Goal: Task Accomplishment & Management: Use online tool/utility

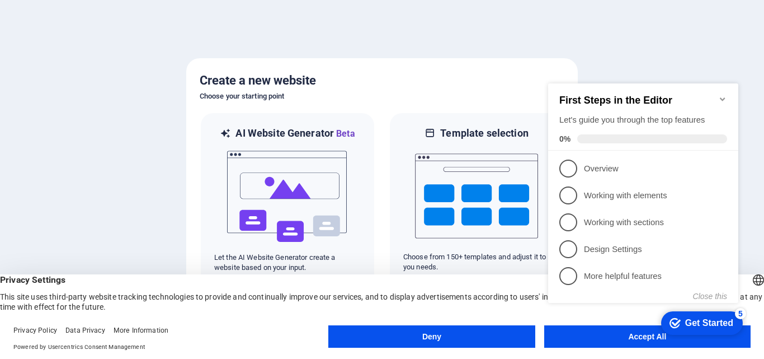
click at [721, 97] on icon "Minimize checklist" at bounding box center [722, 98] width 5 height 3
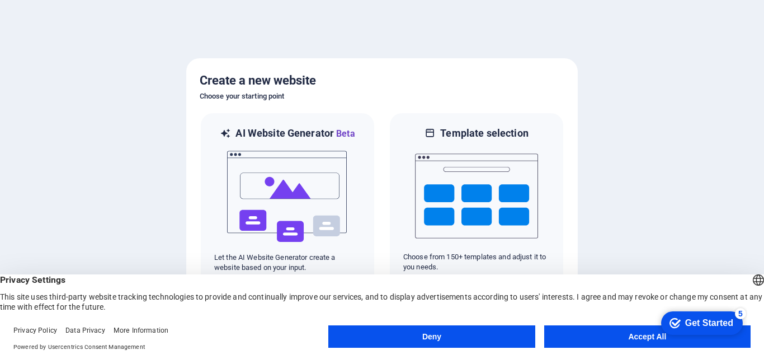
click at [603, 341] on button "Accept All" at bounding box center [647, 336] width 206 height 22
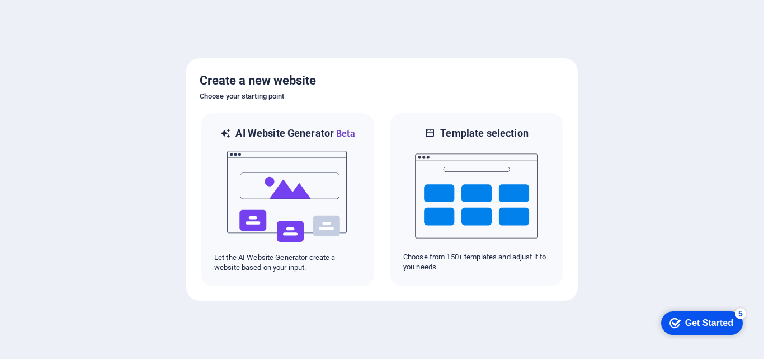
click at [699, 324] on div "Get Started" at bounding box center [709, 323] width 48 height 10
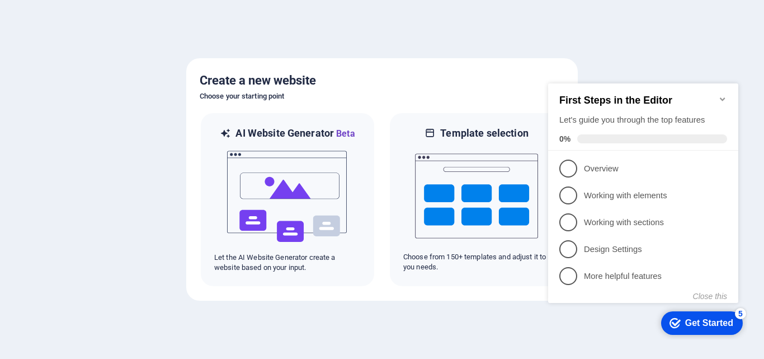
click at [459, 315] on div at bounding box center [382, 179] width 764 height 359
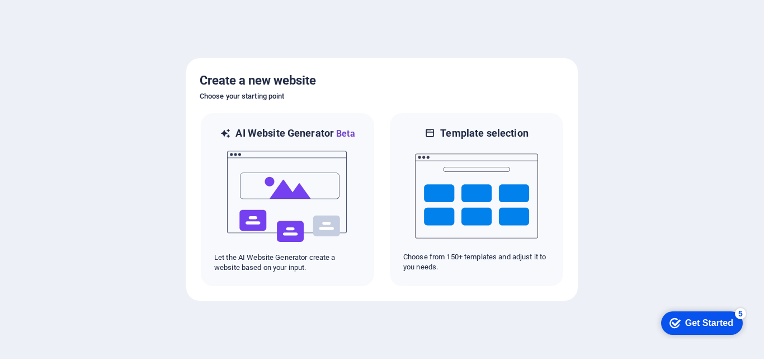
click at [694, 322] on div "Get Started" at bounding box center [709, 323] width 48 height 10
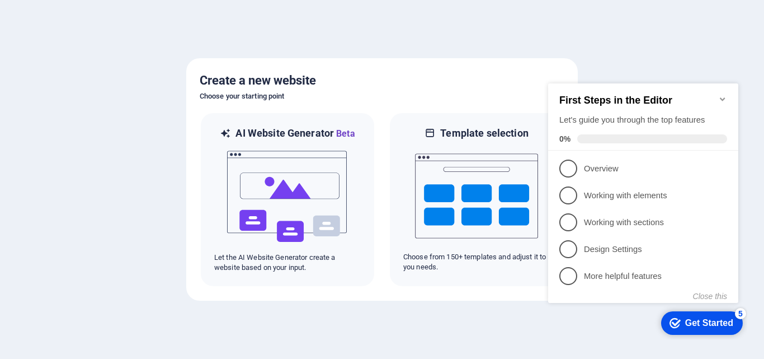
click div "checkmark Get Started 5 First Steps in the Editor Let's guide you through the t…"
click at [366, 346] on div at bounding box center [382, 179] width 764 height 359
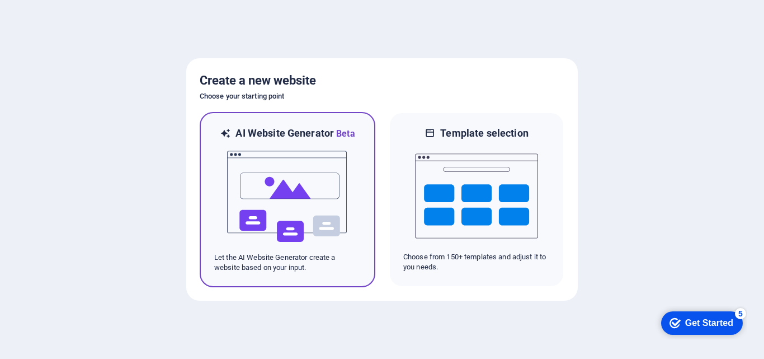
click at [298, 211] on img at bounding box center [287, 196] width 123 height 112
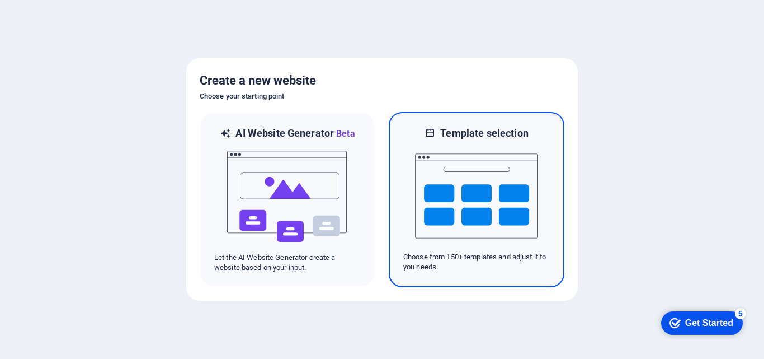
click at [494, 223] on img at bounding box center [476, 196] width 123 height 112
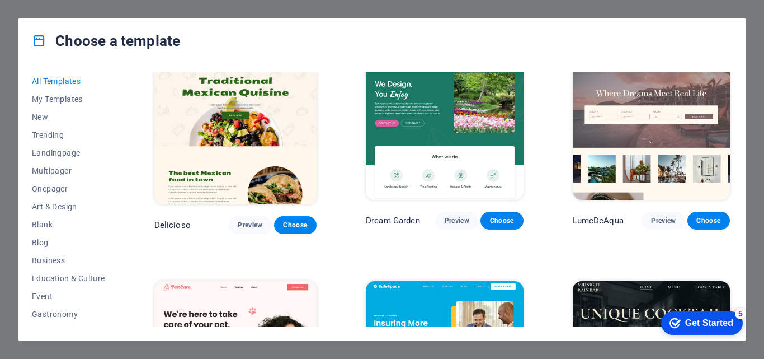
scroll to position [1477, 0]
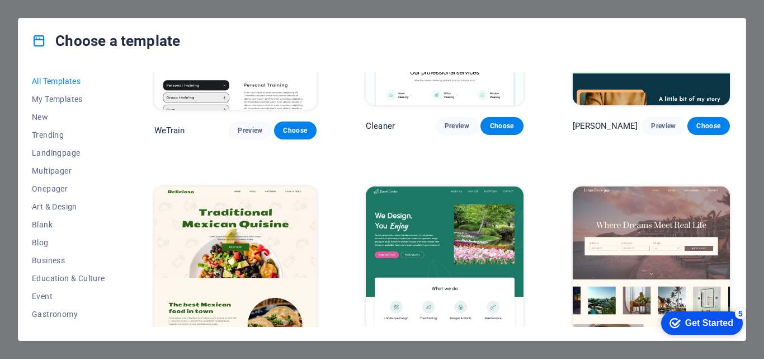
click at [255, 236] on img at bounding box center [235, 261] width 162 height 150
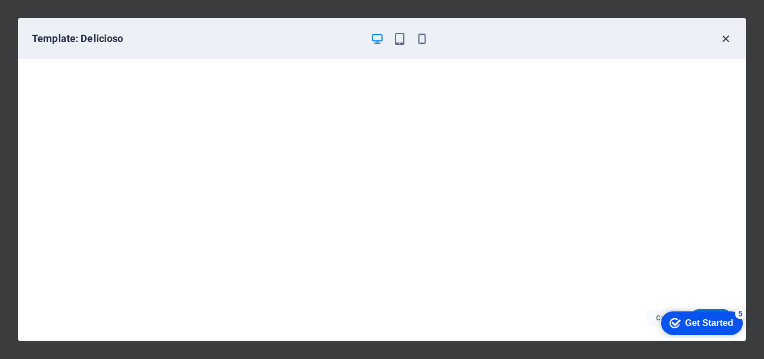
click at [727, 40] on icon "button" at bounding box center [725, 38] width 13 height 13
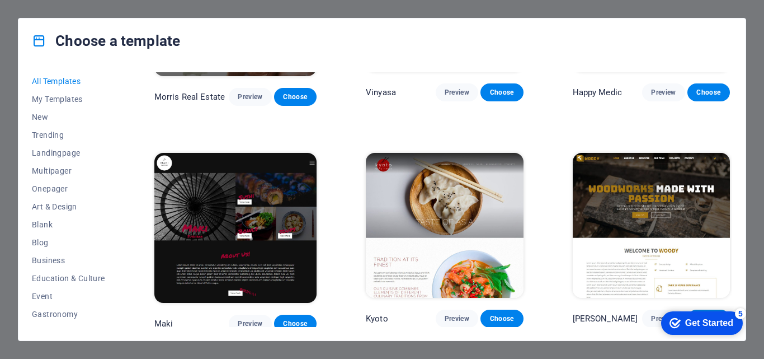
scroll to position [4967, 0]
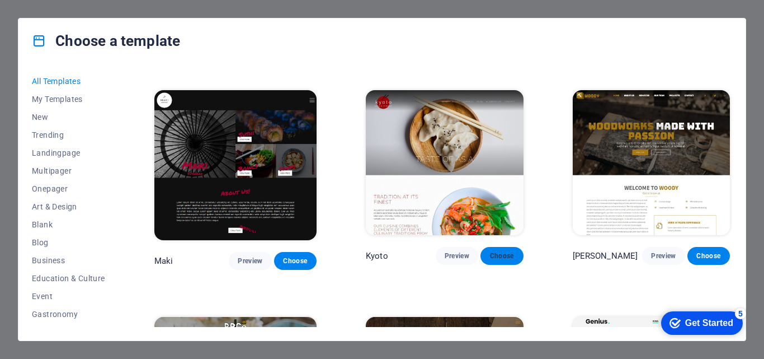
click at [496, 251] on span "Choose" at bounding box center [501, 255] width 25 height 9
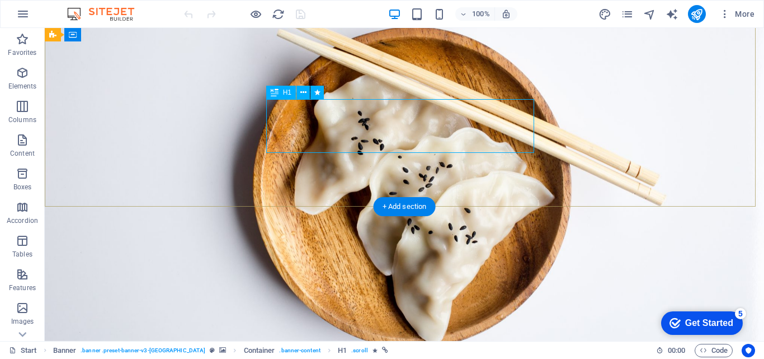
scroll to position [134, 0]
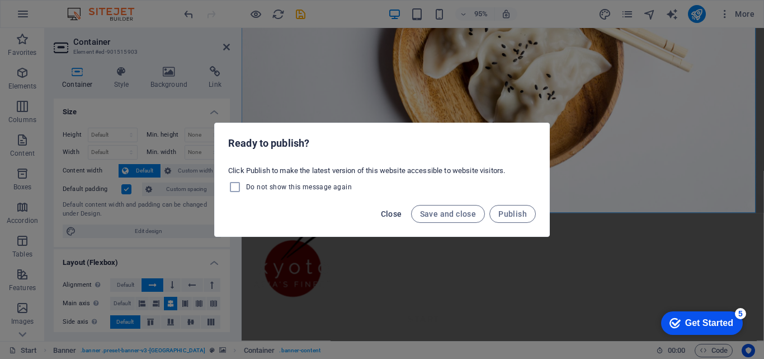
click at [399, 209] on span "Close" at bounding box center [391, 213] width 21 height 9
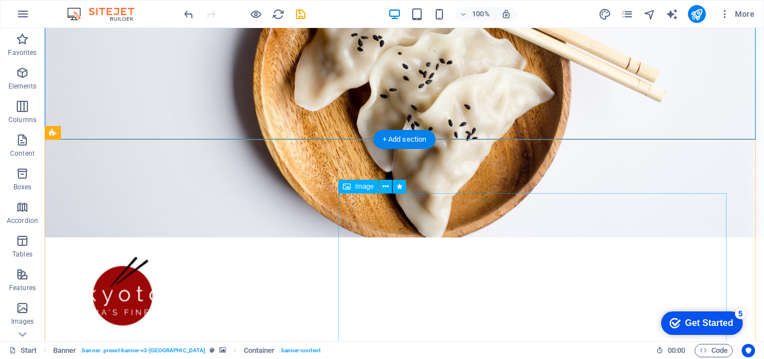
scroll to position [201, 0]
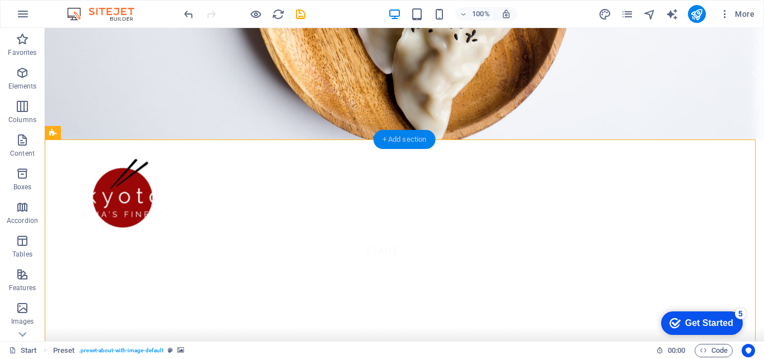
click at [402, 132] on div "+ Add section" at bounding box center [405, 139] width 62 height 19
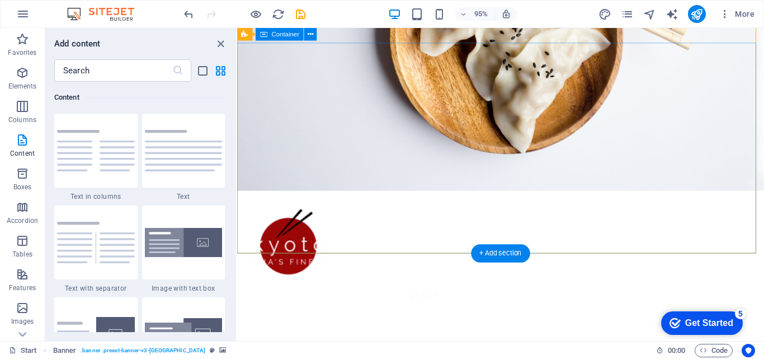
scroll to position [92, 0]
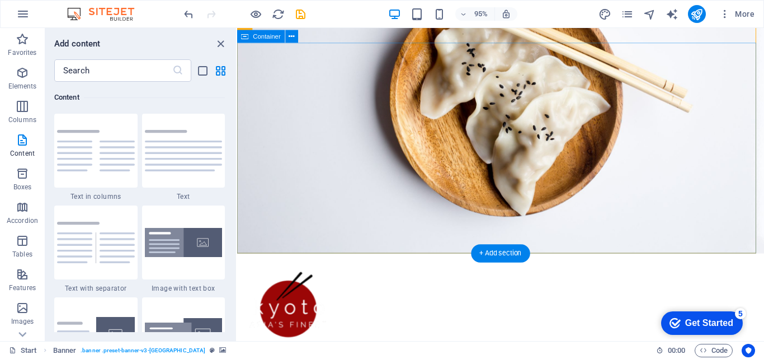
click at [513, 245] on div "+ Add section" at bounding box center [500, 253] width 59 height 18
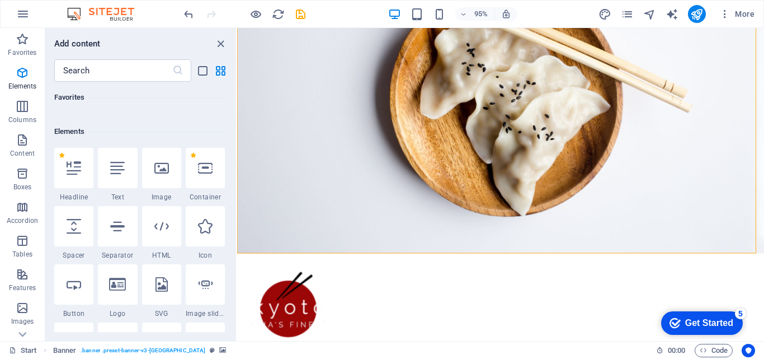
scroll to position [0, 0]
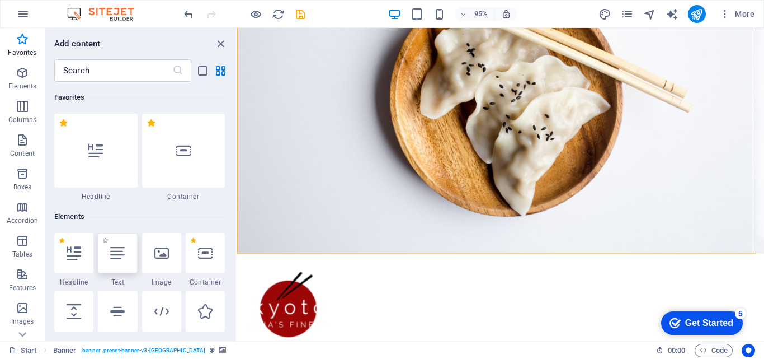
click at [121, 253] on icon at bounding box center [117, 253] width 15 height 15
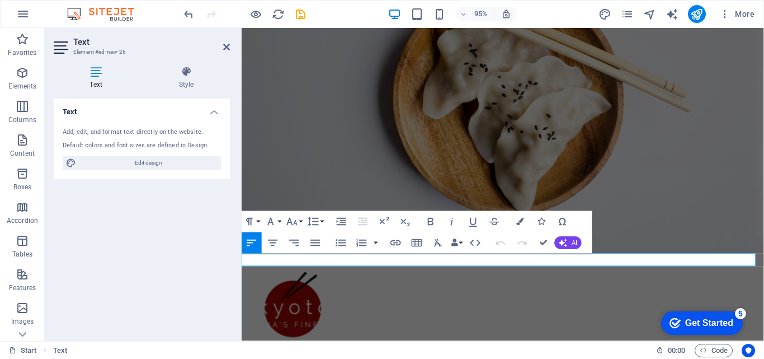
click at [300, 221] on button "Font Size" at bounding box center [294, 221] width 20 height 21
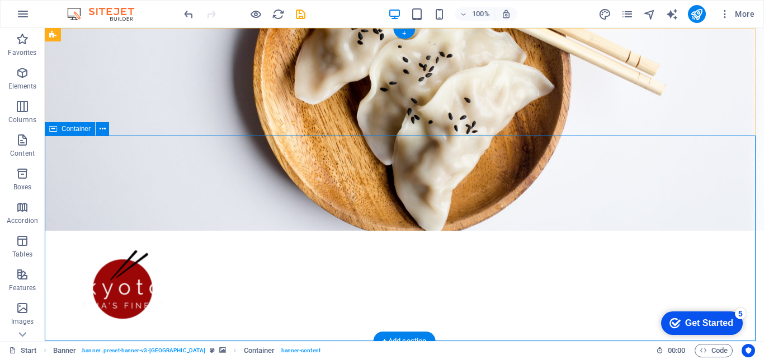
scroll to position [201, 0]
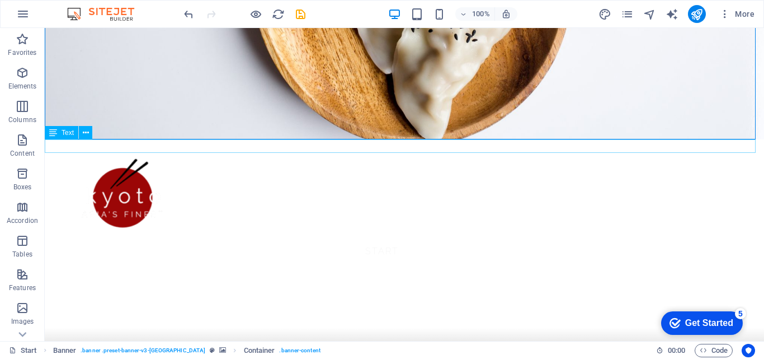
click at [64, 135] on span "Text" at bounding box center [68, 132] width 12 height 7
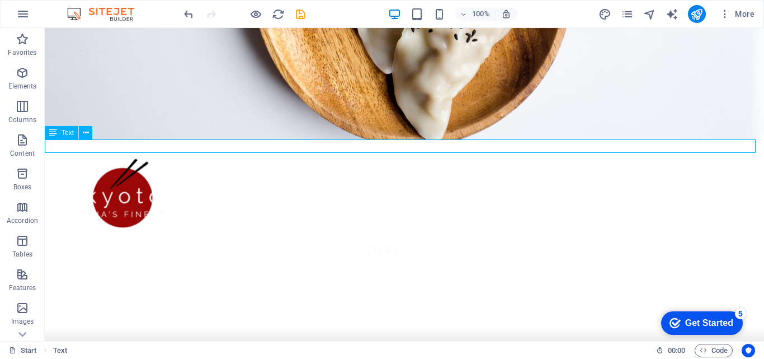
click at [67, 129] on span "Text" at bounding box center [68, 132] width 12 height 7
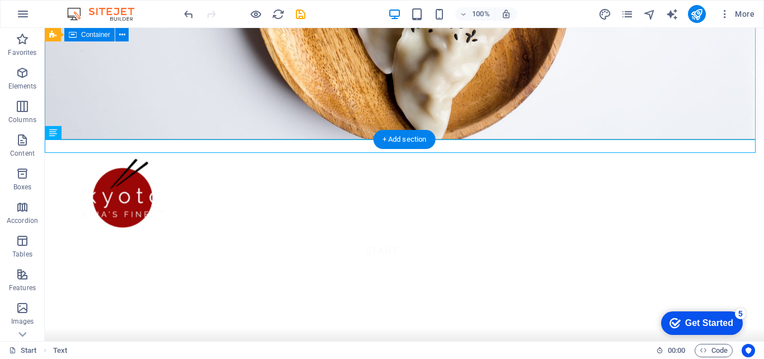
click at [147, 273] on div at bounding box center [404, 326] width 719 height 107
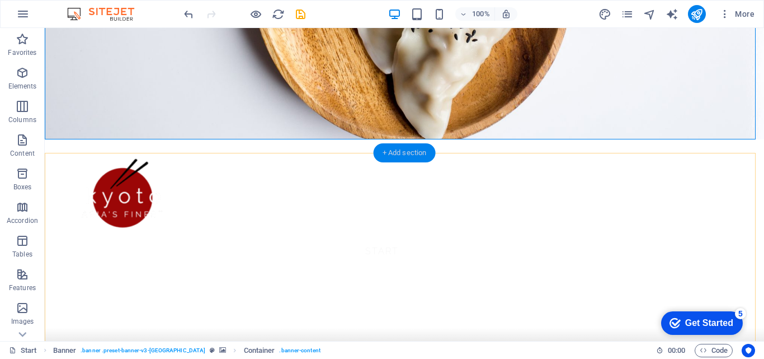
click at [403, 153] on div "+ Add section" at bounding box center [405, 152] width 62 height 19
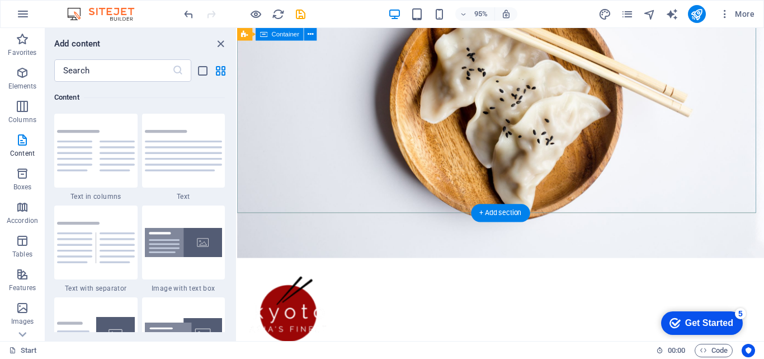
scroll to position [67, 0]
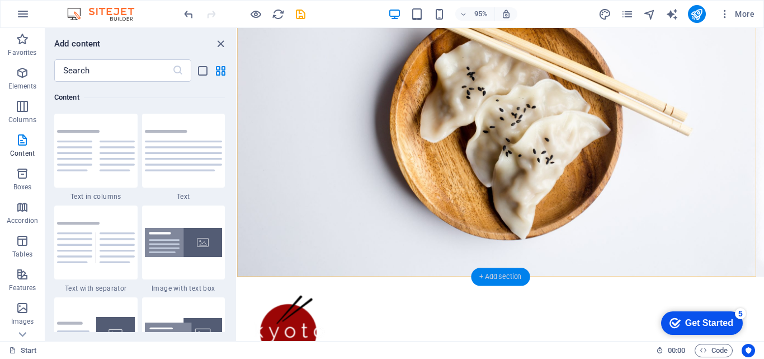
click at [494, 275] on div "+ Add section" at bounding box center [500, 276] width 59 height 18
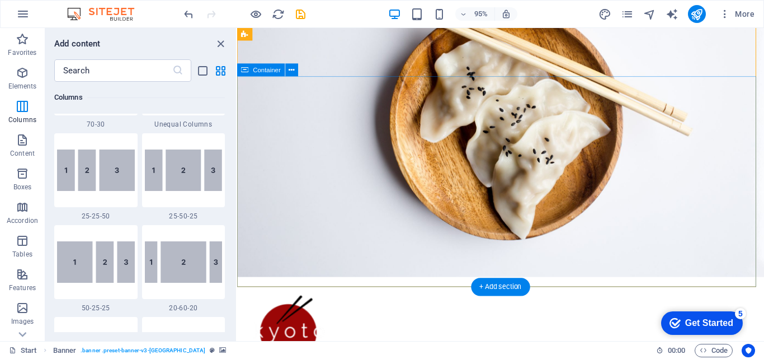
scroll to position [0, 0]
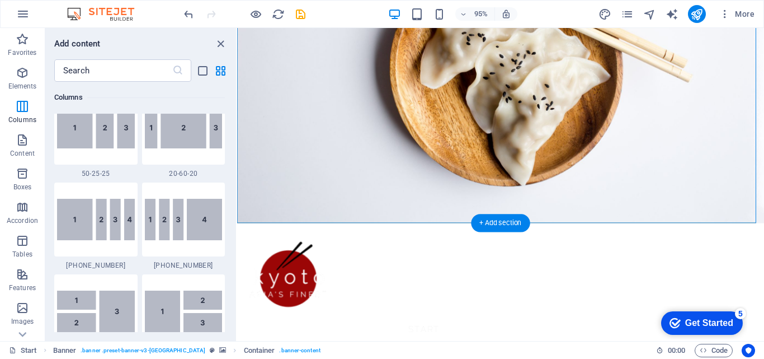
scroll to position [201, 0]
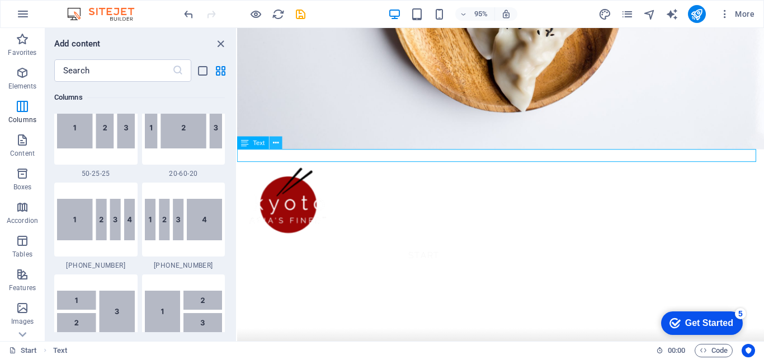
click at [276, 142] on icon at bounding box center [276, 142] width 6 height 11
click at [243, 143] on icon at bounding box center [245, 142] width 7 height 13
click at [248, 147] on icon at bounding box center [245, 142] width 7 height 13
click at [257, 142] on span "Text" at bounding box center [259, 143] width 12 height 6
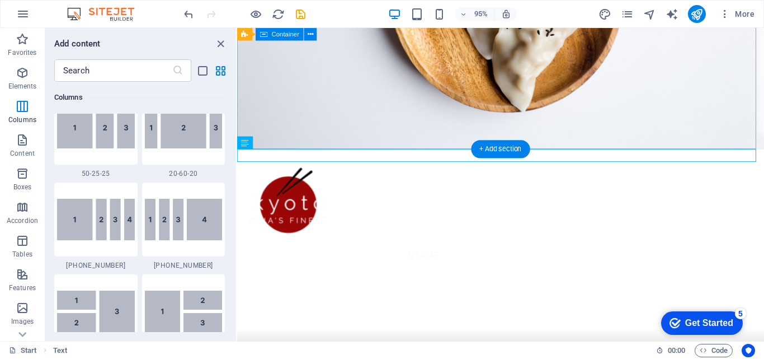
click at [294, 290] on div at bounding box center [514, 343] width 555 height 107
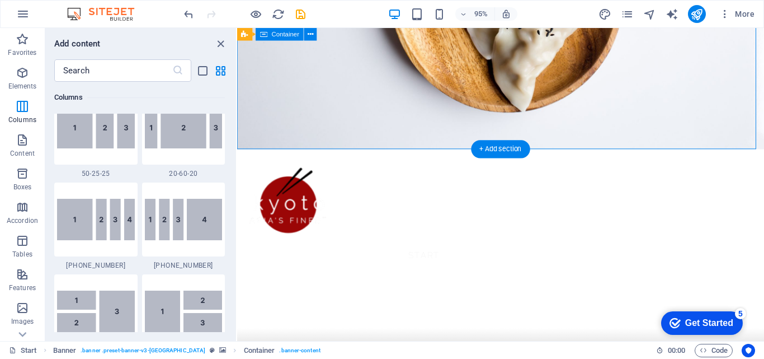
click at [274, 290] on div at bounding box center [514, 343] width 555 height 107
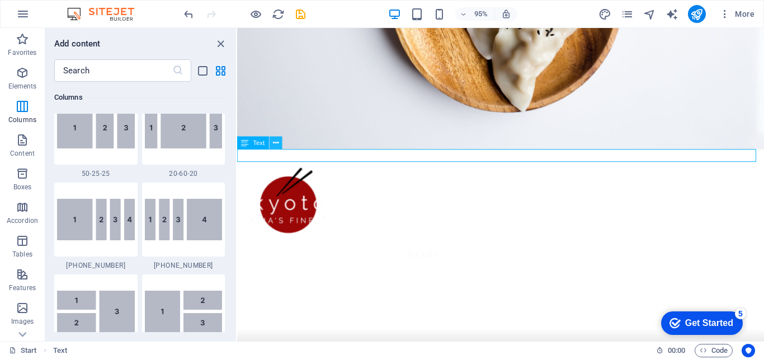
click at [276, 143] on icon at bounding box center [276, 142] width 6 height 11
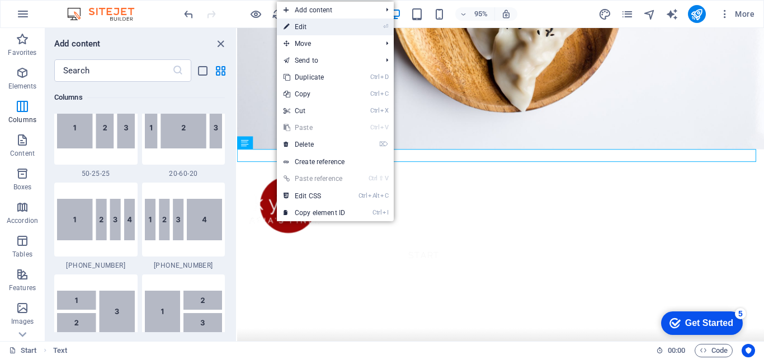
click at [340, 29] on link "⏎ Edit" at bounding box center [314, 26] width 75 height 17
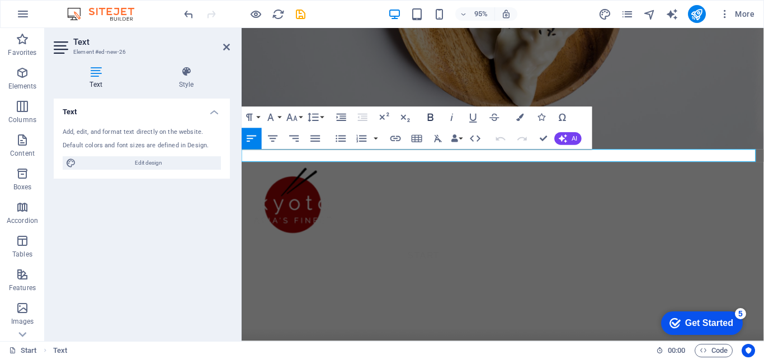
click at [430, 115] on icon "button" at bounding box center [431, 117] width 13 height 13
click at [433, 116] on icon "button" at bounding box center [431, 117] width 13 height 13
click at [280, 120] on button "Font Family" at bounding box center [273, 117] width 20 height 21
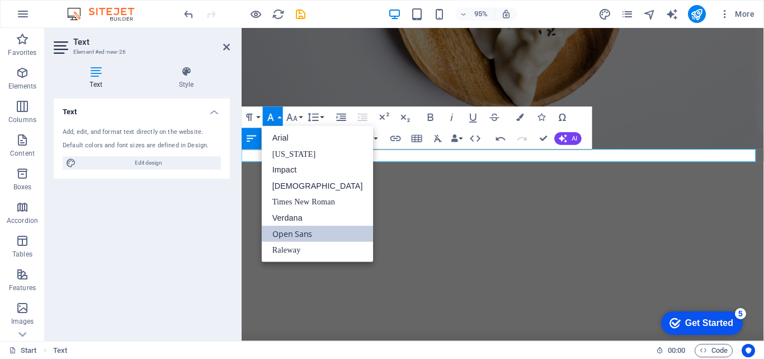
scroll to position [0, 0]
click at [309, 153] on link "[US_STATE]" at bounding box center [318, 154] width 112 height 16
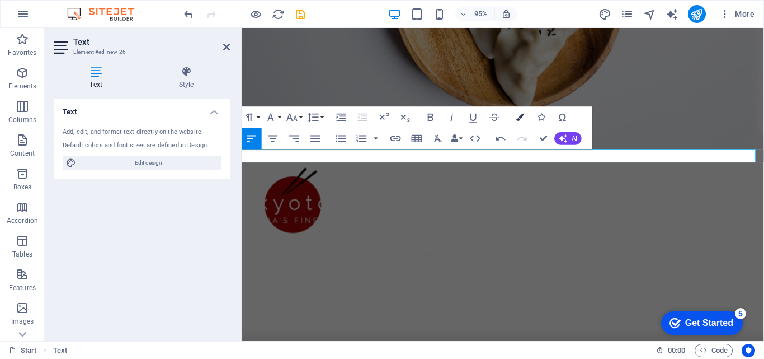
click at [521, 120] on icon "button" at bounding box center [519, 117] width 7 height 7
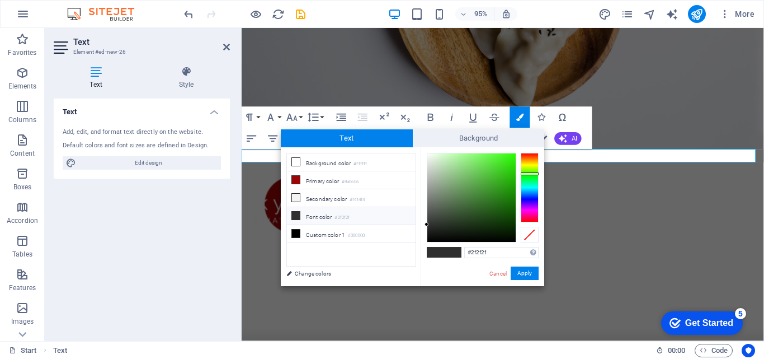
drag, startPoint x: 527, startPoint y: 157, endPoint x: 527, endPoint y: 173, distance: 16.8
click at [527, 173] on div at bounding box center [530, 187] width 18 height 69
click at [528, 172] on div at bounding box center [530, 173] width 18 height 3
click at [527, 166] on div at bounding box center [530, 187] width 18 height 69
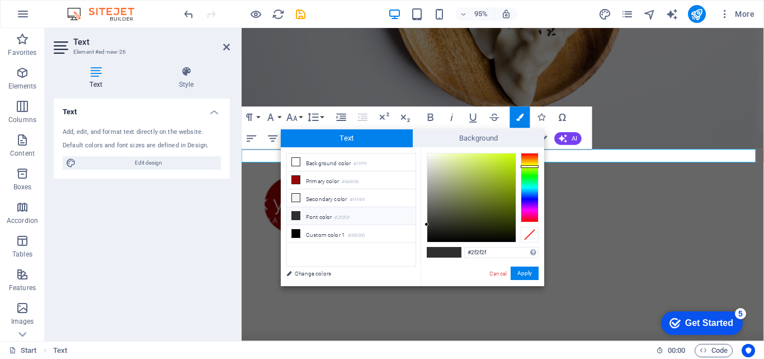
click at [528, 157] on div at bounding box center [530, 187] width 18 height 69
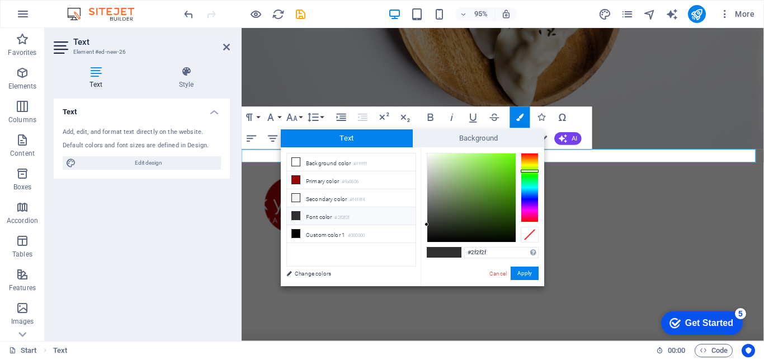
drag, startPoint x: 528, startPoint y: 158, endPoint x: 532, endPoint y: 171, distance: 12.9
click at [532, 171] on div at bounding box center [530, 170] width 18 height 3
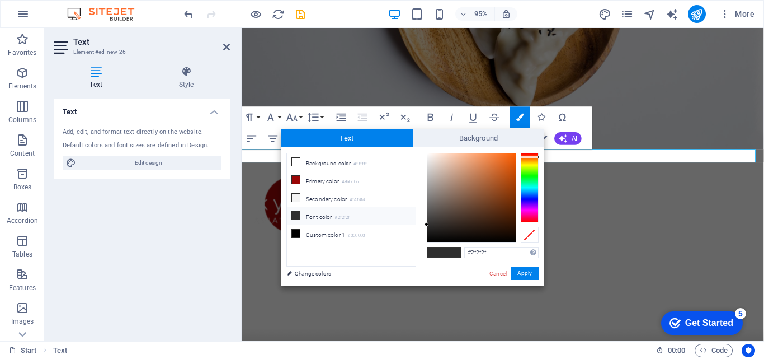
drag, startPoint x: 532, startPoint y: 169, endPoint x: 532, endPoint y: 157, distance: 12.9
click at [532, 157] on div at bounding box center [530, 156] width 18 height 3
click at [523, 268] on button "Apply" at bounding box center [525, 272] width 28 height 13
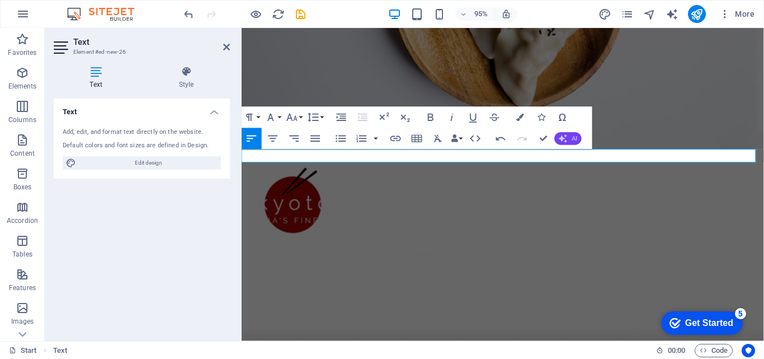
click at [576, 136] on span "AI" at bounding box center [575, 138] width 6 height 6
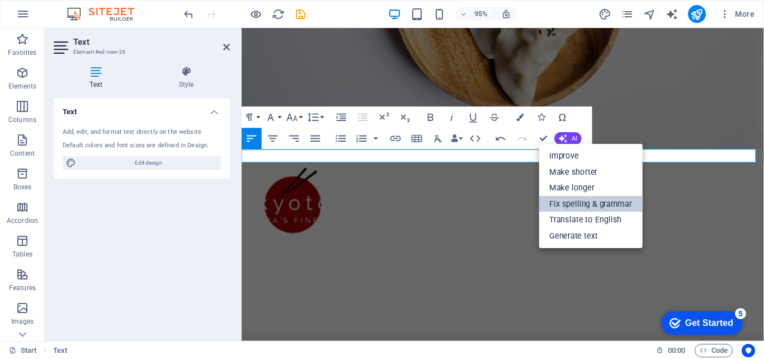
click at [607, 207] on link "Fix spelling & grammar" at bounding box center [590, 204] width 103 height 16
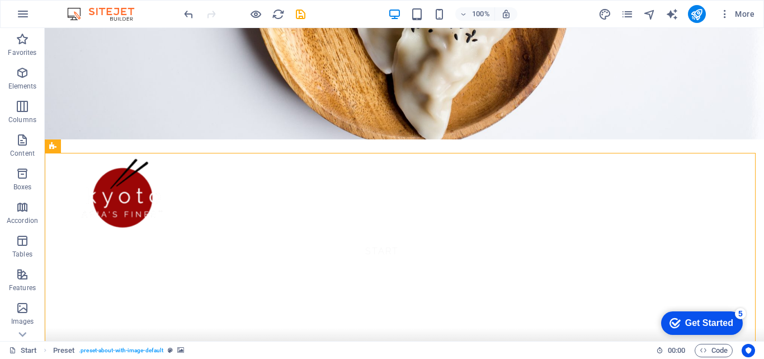
click at [68, 147] on span "Preset" at bounding box center [71, 146] width 20 height 7
click at [77, 142] on div "Preset" at bounding box center [65, 145] width 40 height 13
click at [95, 148] on icon at bounding box center [92, 146] width 6 height 12
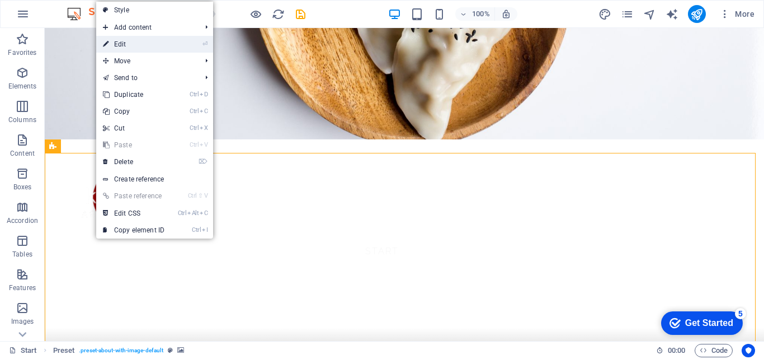
click at [175, 45] on li "⏎ Edit" at bounding box center [154, 44] width 117 height 17
click at [163, 44] on link "⏎ Edit" at bounding box center [133, 44] width 75 height 17
click at [163, 44] on div "H1 Banner Banner Container Banner Menu Bar Image Preset Text Container Containe…" at bounding box center [404, 184] width 719 height 313
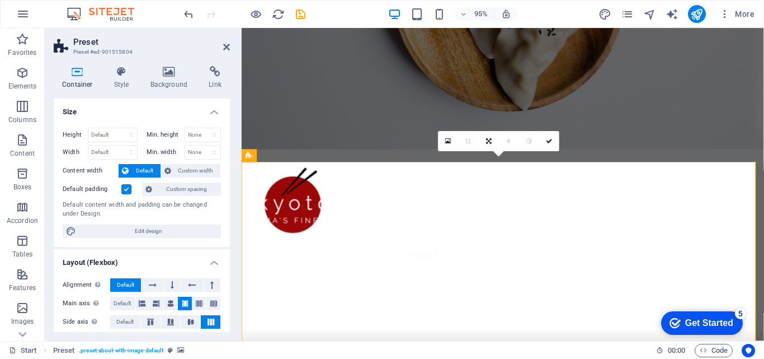
click at [230, 49] on aside "Preset Preset #ed-901515804 Container Style Background Link Size Height Default…" at bounding box center [143, 184] width 197 height 313
click at [223, 46] on icon at bounding box center [226, 47] width 7 height 9
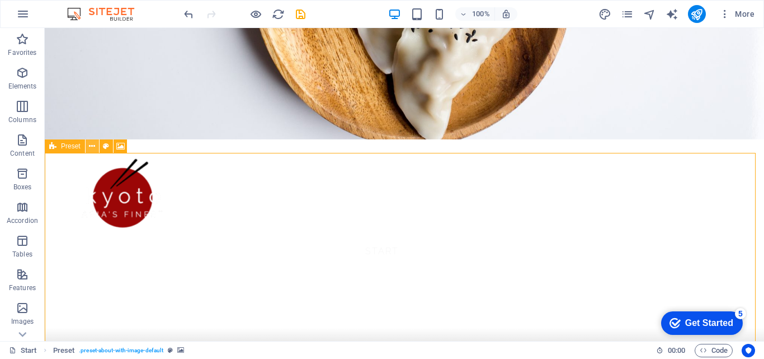
click at [93, 145] on icon at bounding box center [92, 146] width 6 height 12
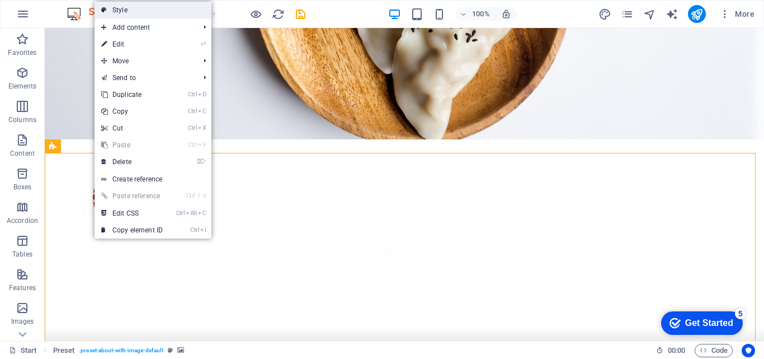
click at [148, 5] on link "Style" at bounding box center [153, 10] width 117 height 17
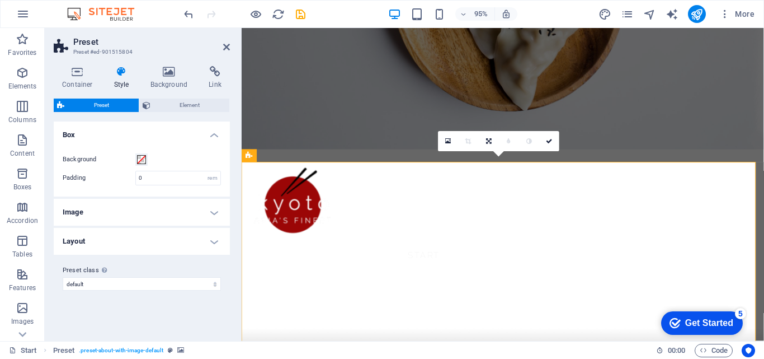
click at [122, 80] on h4 "Style" at bounding box center [124, 77] width 36 height 23
click at [175, 78] on h4 "Background" at bounding box center [171, 77] width 59 height 23
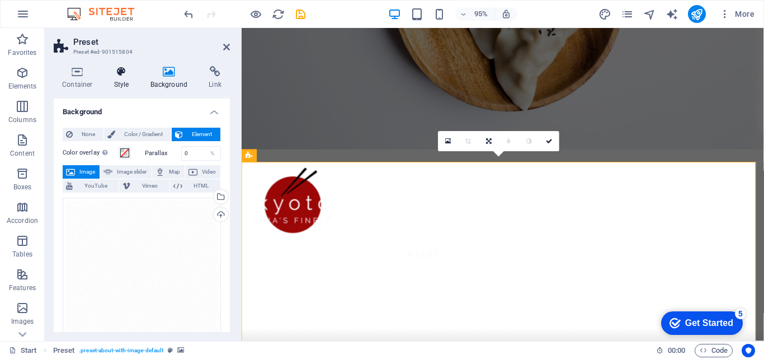
click at [121, 69] on icon at bounding box center [122, 71] width 32 height 11
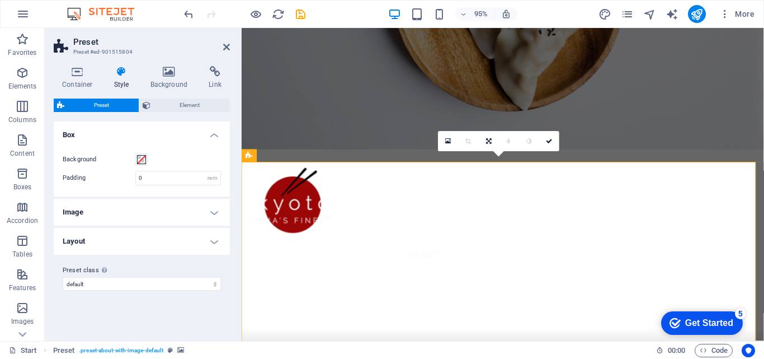
drag, startPoint x: 220, startPoint y: 208, endPoint x: 206, endPoint y: 214, distance: 14.8
click at [206, 214] on h4 "Image" at bounding box center [142, 212] width 176 height 27
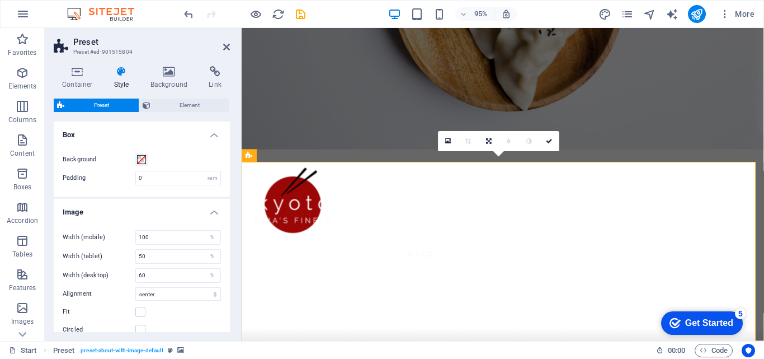
click at [210, 214] on h4 "Image" at bounding box center [142, 209] width 176 height 20
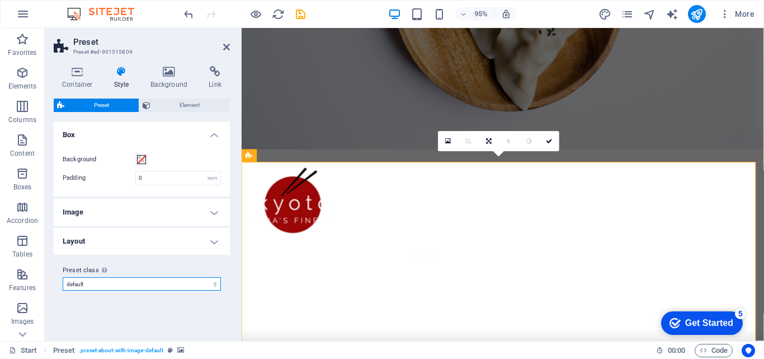
click at [214, 282] on select "default Add preset class" at bounding box center [142, 283] width 158 height 13
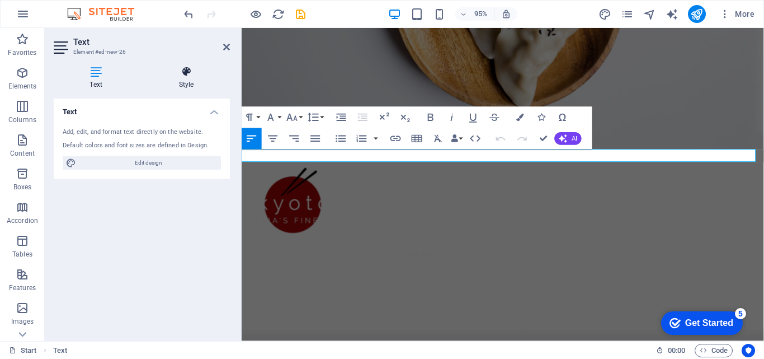
click at [190, 79] on h4 "Style" at bounding box center [186, 77] width 87 height 23
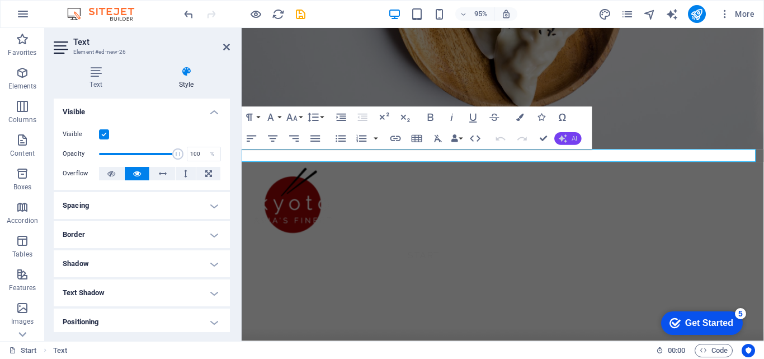
click at [568, 136] on button "AI" at bounding box center [568, 138] width 27 height 13
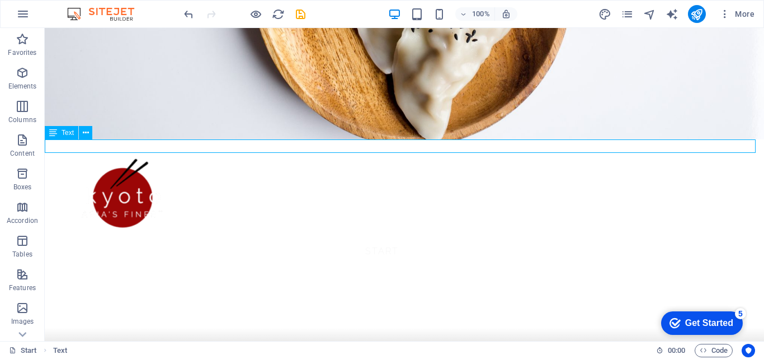
click at [67, 134] on span "Text" at bounding box center [68, 132] width 12 height 7
click at [54, 131] on icon at bounding box center [53, 132] width 8 height 13
click at [50, 130] on icon at bounding box center [53, 132] width 8 height 13
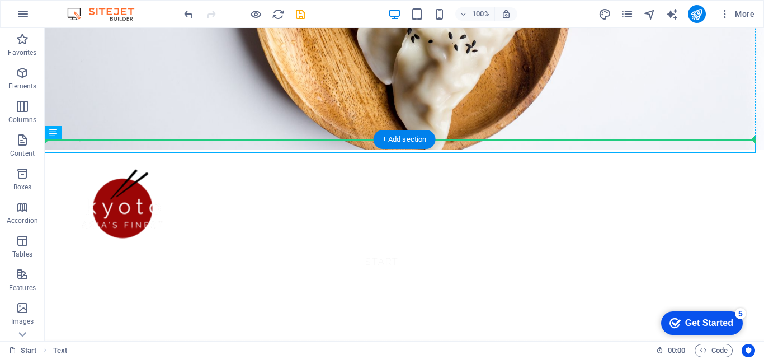
drag, startPoint x: 98, startPoint y: 156, endPoint x: 74, endPoint y: 73, distance: 86.9
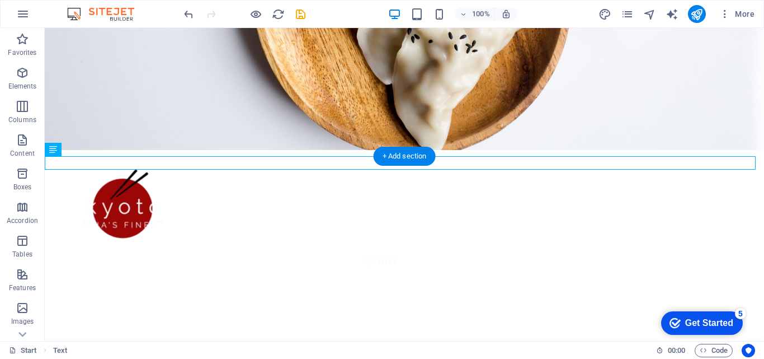
scroll to position [185, 0]
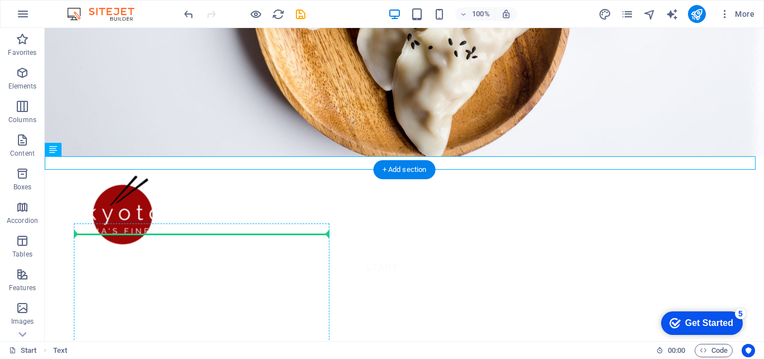
drag, startPoint x: 105, startPoint y: 174, endPoint x: 267, endPoint y: 260, distance: 184.1
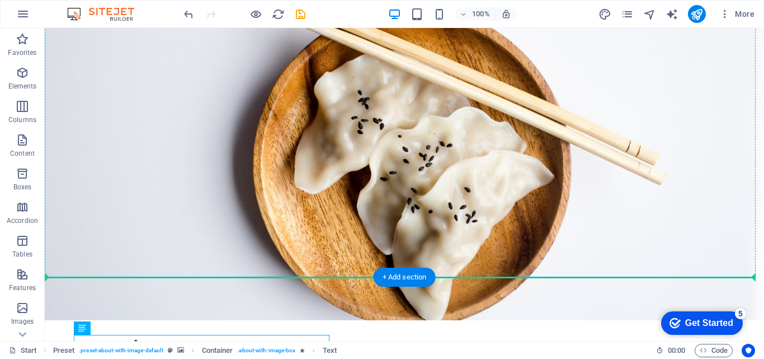
scroll to position [0, 0]
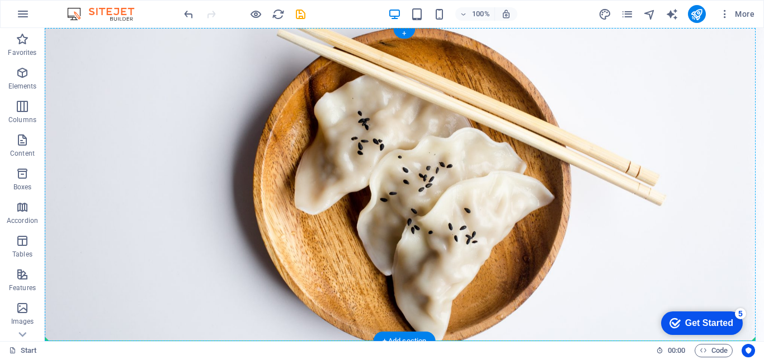
drag, startPoint x: 154, startPoint y: 217, endPoint x: 395, endPoint y: 202, distance: 241.5
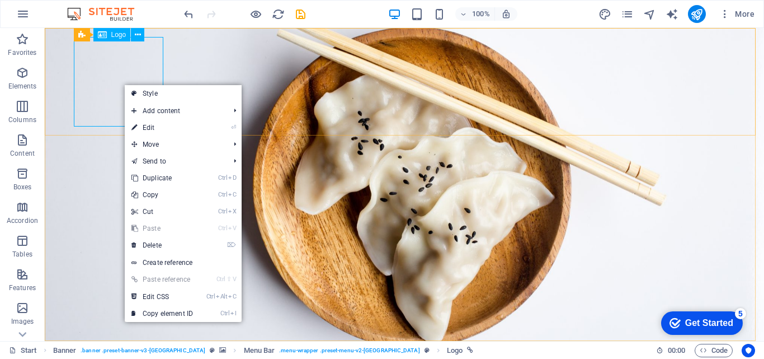
click at [113, 34] on span "Logo" at bounding box center [118, 34] width 15 height 7
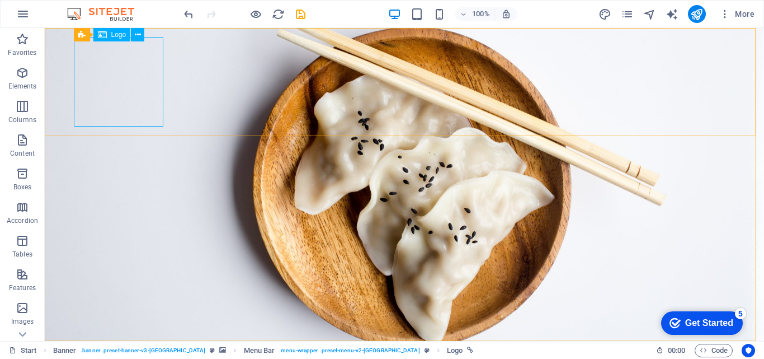
click at [113, 34] on span "Logo" at bounding box center [118, 34] width 15 height 7
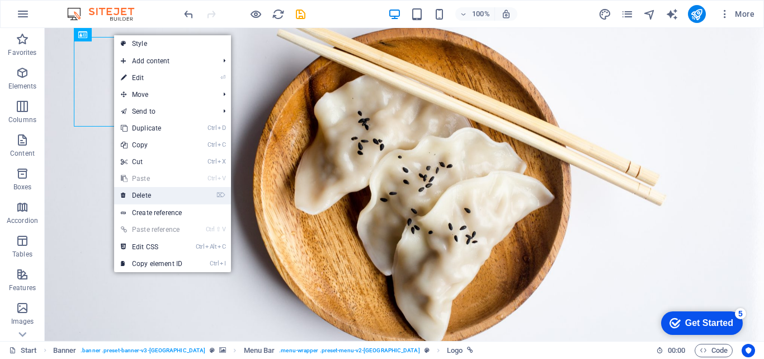
click at [157, 194] on link "⌦ Delete" at bounding box center [151, 195] width 75 height 17
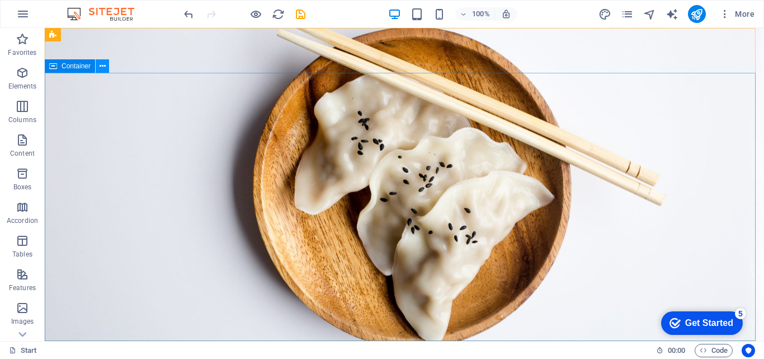
click at [101, 66] on icon at bounding box center [103, 66] width 6 height 12
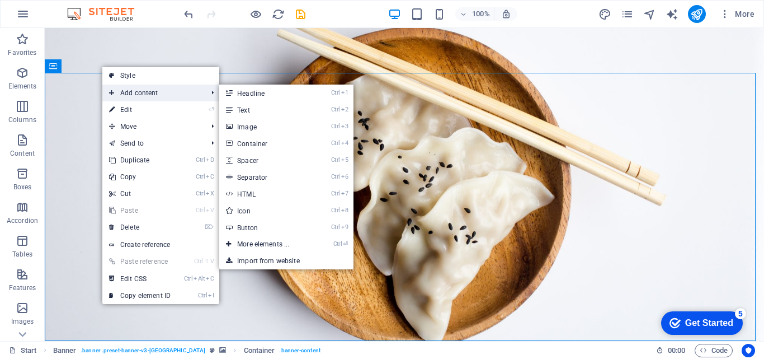
click at [143, 95] on span "Add content" at bounding box center [152, 92] width 100 height 17
click at [267, 108] on link "Ctrl 2 Text" at bounding box center [265, 109] width 92 height 17
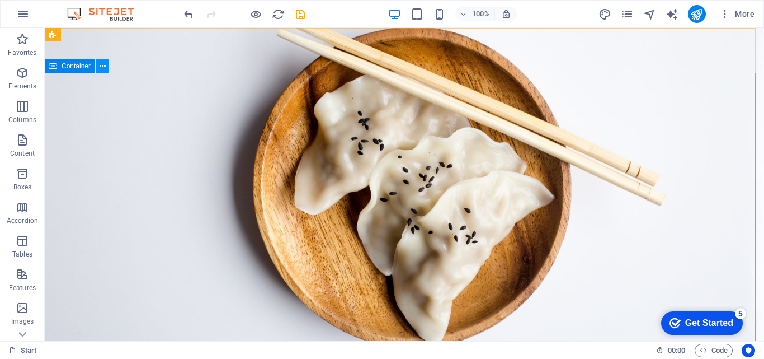
click at [101, 64] on icon at bounding box center [103, 66] width 6 height 12
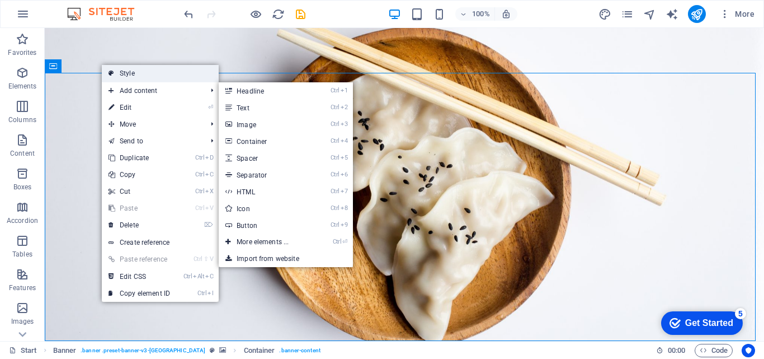
click at [168, 74] on link "Style" at bounding box center [160, 73] width 117 height 17
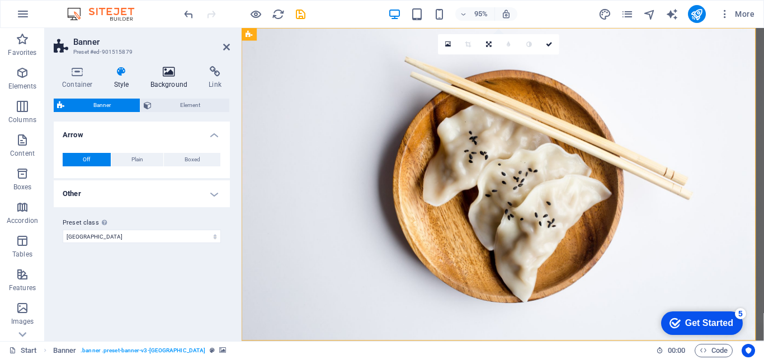
click at [163, 72] on icon at bounding box center [169, 71] width 54 height 11
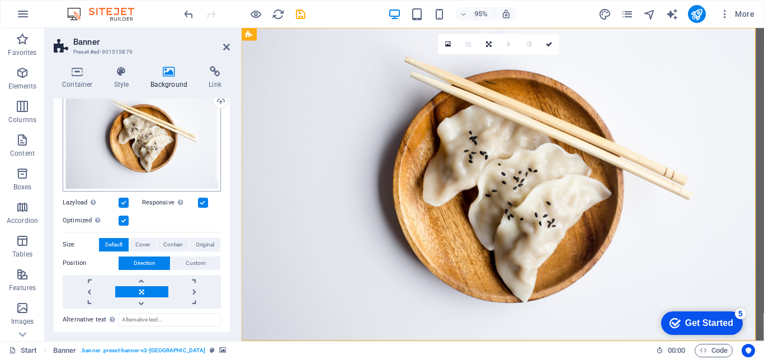
scroll to position [62, 0]
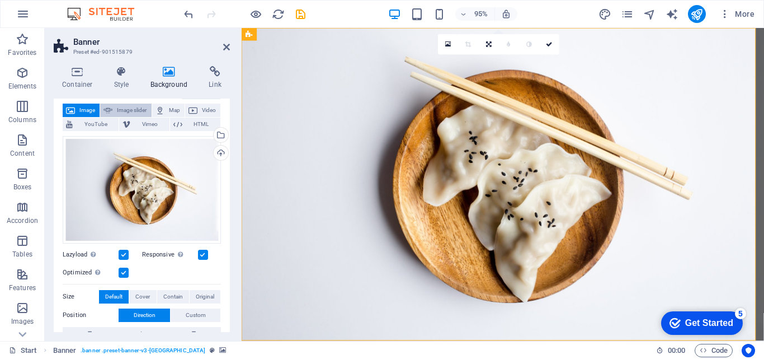
click at [126, 109] on span "Image slider" at bounding box center [132, 109] width 32 height 13
select select "ms"
select select "s"
select select "progressive"
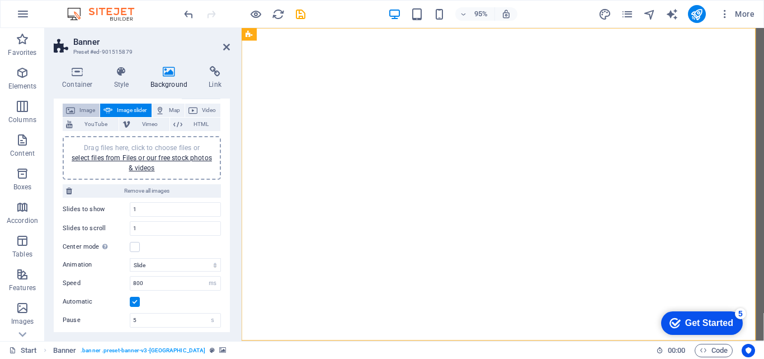
click at [86, 110] on span "Image" at bounding box center [87, 109] width 18 height 13
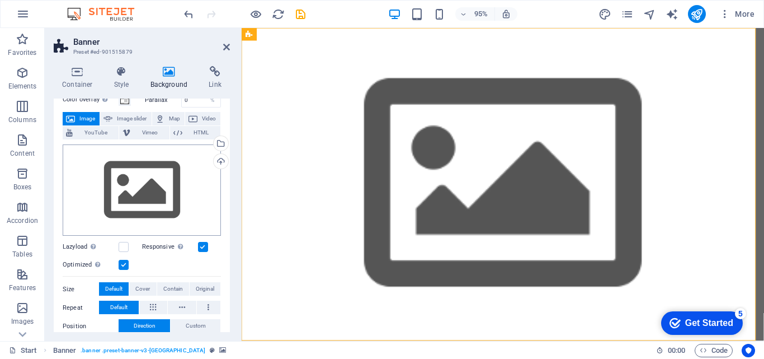
scroll to position [0, 0]
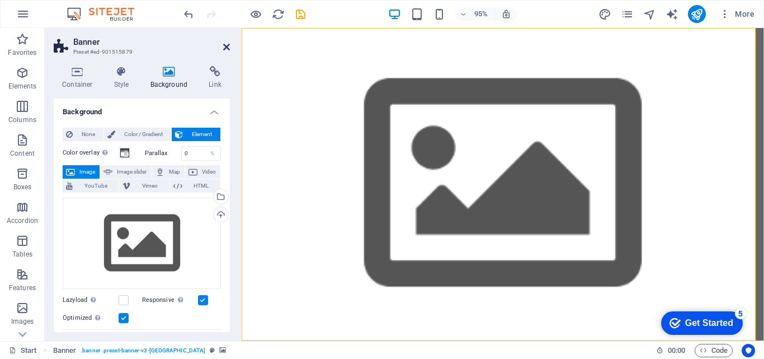
click at [228, 45] on icon at bounding box center [226, 47] width 7 height 9
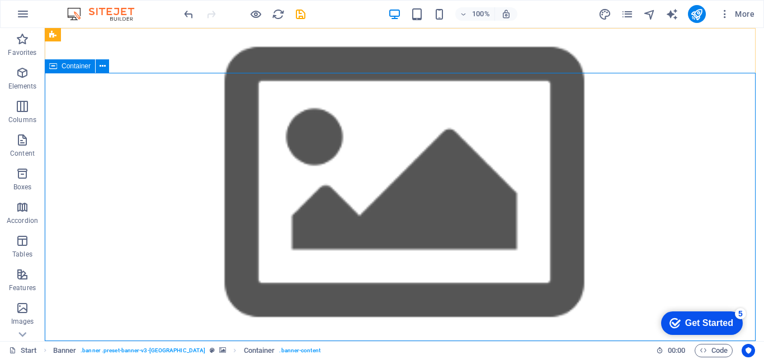
click at [59, 66] on div "Container" at bounding box center [70, 65] width 50 height 13
click at [87, 68] on span "Container" at bounding box center [76, 66] width 29 height 7
click at [102, 67] on icon at bounding box center [103, 66] width 6 height 12
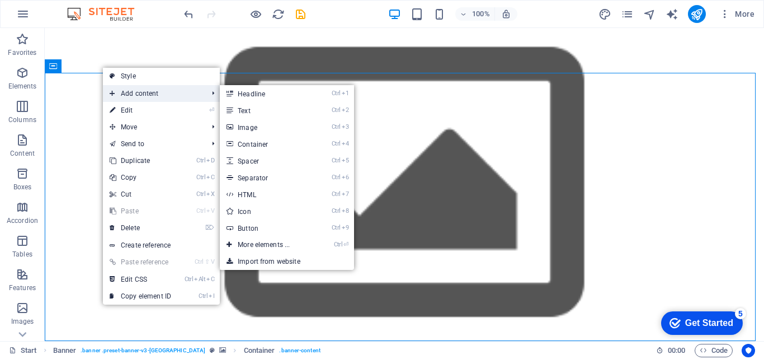
click at [162, 92] on span "Add content" at bounding box center [153, 93] width 100 height 17
click at [277, 129] on link "Ctrl 3 Image" at bounding box center [266, 127] width 92 height 17
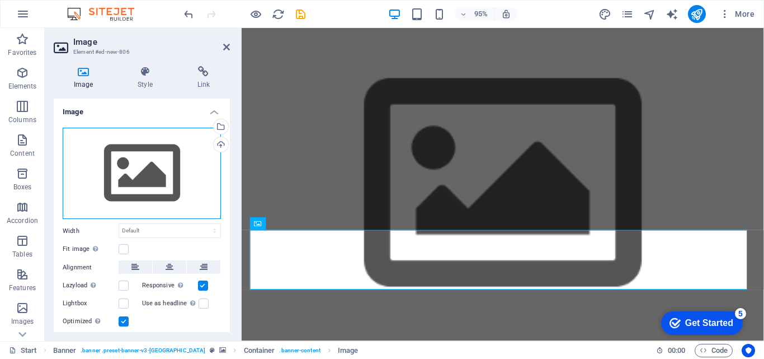
click at [170, 183] on div "Drag files here, click to choose files or select files from Files or our free s…" at bounding box center [142, 174] width 158 height 92
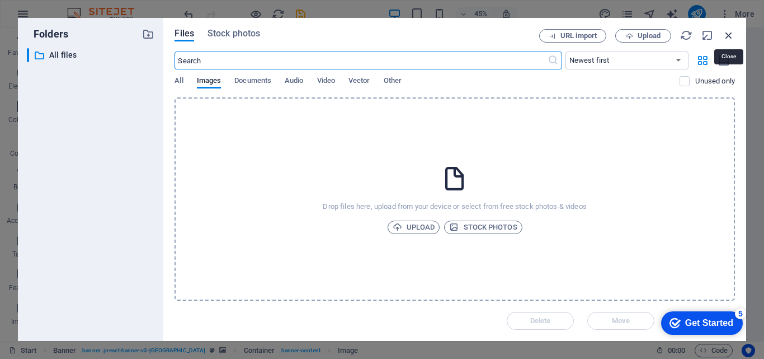
click at [727, 36] on icon "button" at bounding box center [729, 35] width 12 height 12
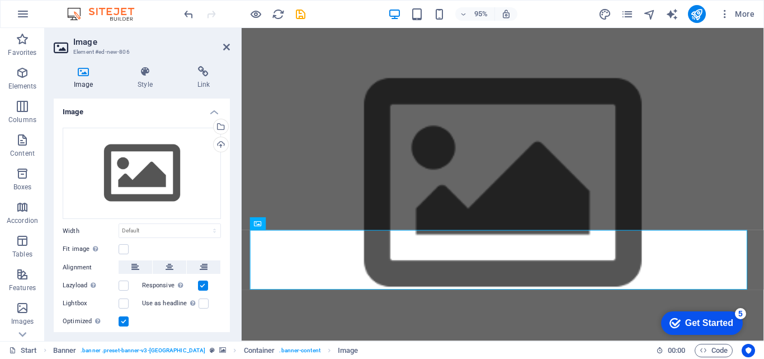
click at [226, 41] on h2 "Image" at bounding box center [151, 42] width 157 height 10
click at [227, 46] on icon at bounding box center [226, 47] width 7 height 9
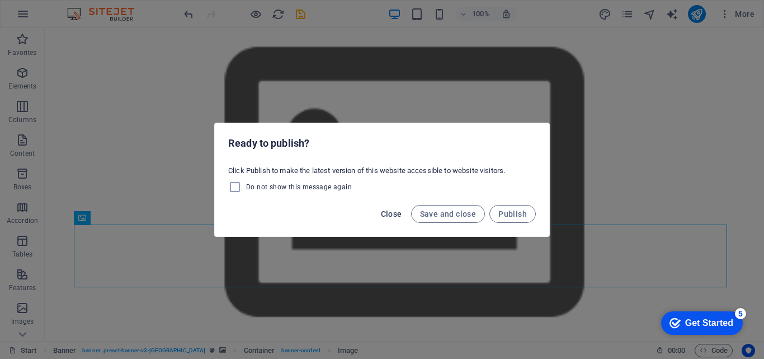
click at [390, 216] on span "Close" at bounding box center [391, 213] width 21 height 9
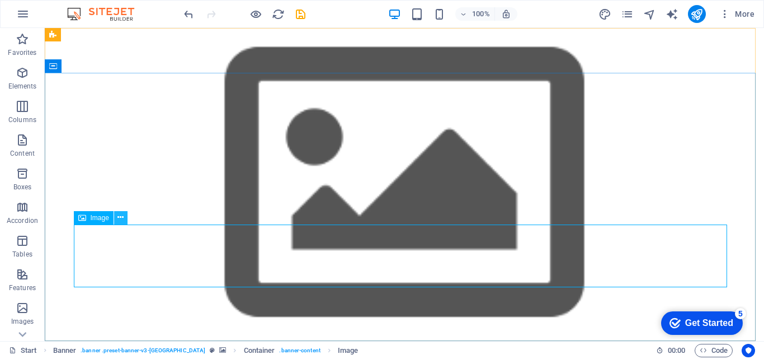
click at [120, 218] on icon at bounding box center [120, 217] width 6 height 12
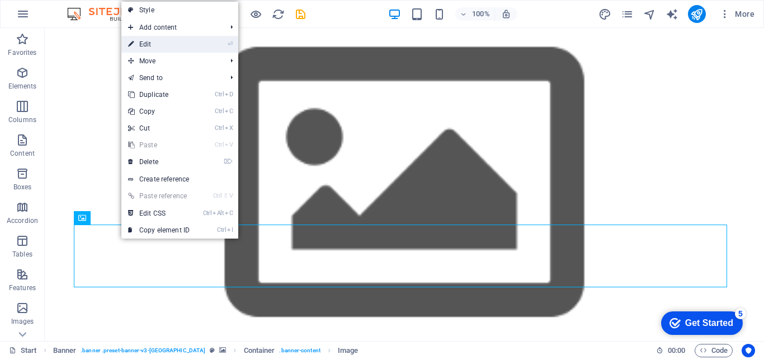
click at [183, 46] on link "⏎ Edit" at bounding box center [158, 44] width 75 height 17
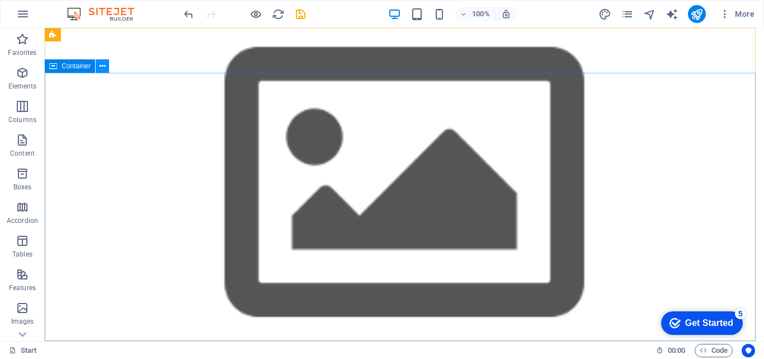
click at [103, 65] on icon at bounding box center [103, 66] width 6 height 12
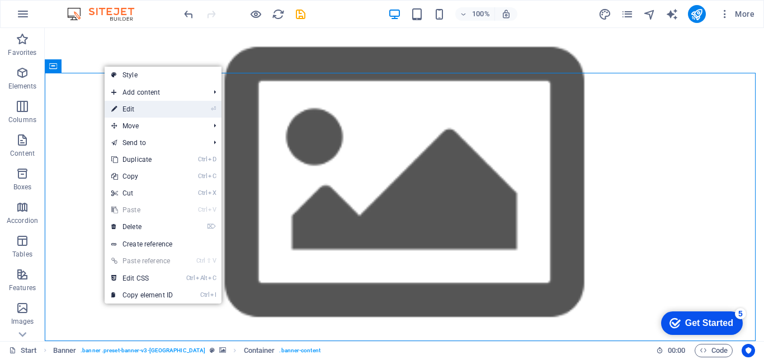
click at [152, 109] on link "⏎ Edit" at bounding box center [142, 109] width 75 height 17
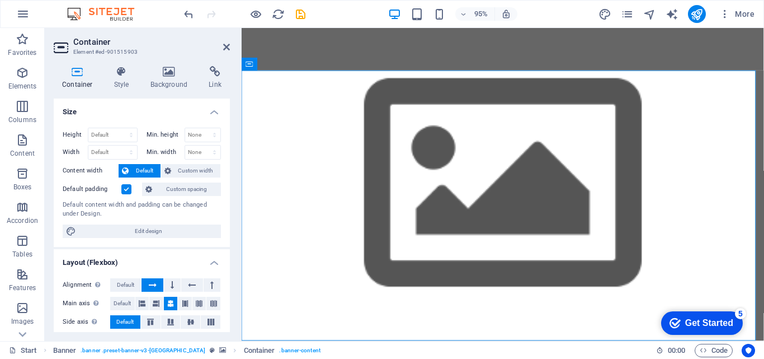
click at [221, 44] on h2 "Container" at bounding box center [151, 42] width 157 height 10
click at [224, 46] on icon at bounding box center [226, 47] width 7 height 9
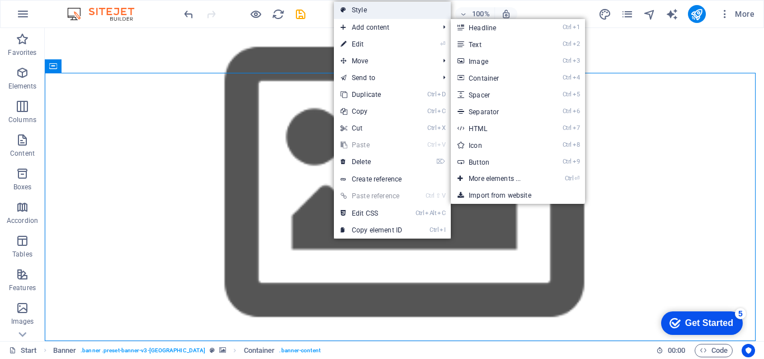
click at [386, 7] on link "Style" at bounding box center [392, 10] width 117 height 17
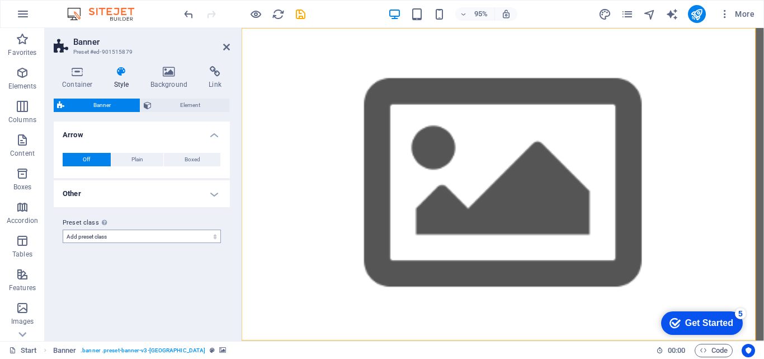
click at [63, 229] on select "kyoto Add preset class" at bounding box center [142, 235] width 158 height 13
select select "preset-banner-v3-[GEOGRAPHIC_DATA]"
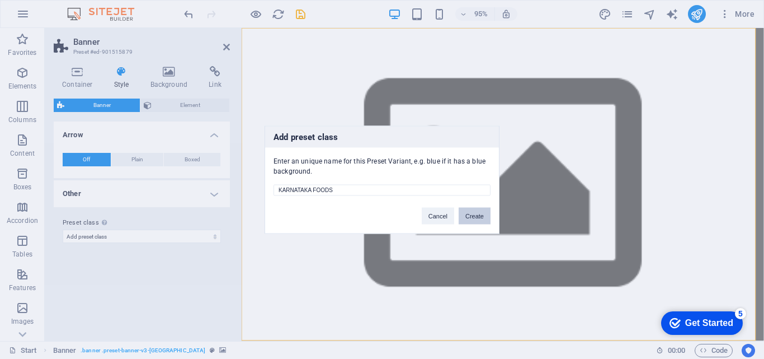
type input "KARNATAKA FOODS"
click at [487, 218] on button "Create" at bounding box center [475, 215] width 32 height 17
select select "preset-banner-v3-karnataka-foods"
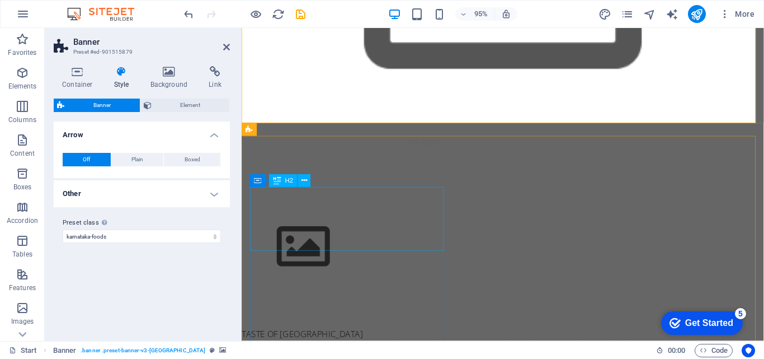
scroll to position [201, 0]
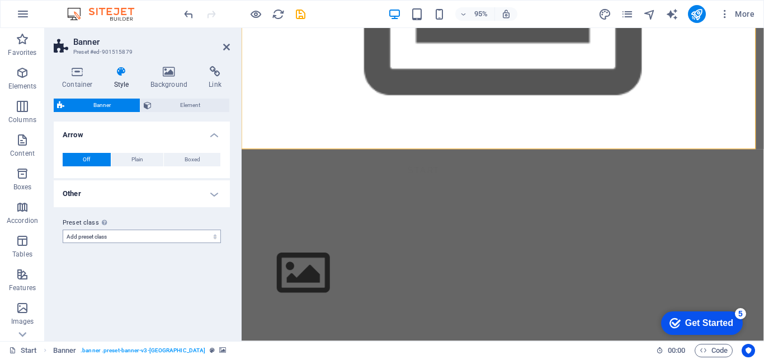
click at [63, 229] on select "kyoto karnataka-foods Add preset class" at bounding box center [142, 235] width 158 height 13
select select "preset-banner-v3-karnataka-foods"
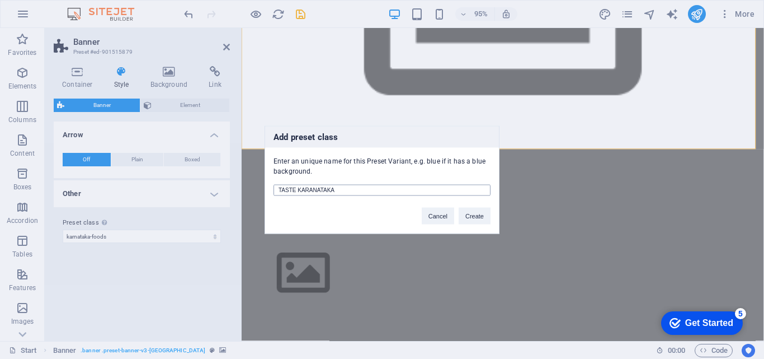
type input "TASTE KARANATAKA"
drag, startPoint x: 306, startPoint y: 194, endPoint x: 607, endPoint y: 163, distance: 302.5
click at [607, 163] on div "Add preset class Enter an unique name for this Preset Variant, e.g. blue if it …" at bounding box center [382, 179] width 764 height 359
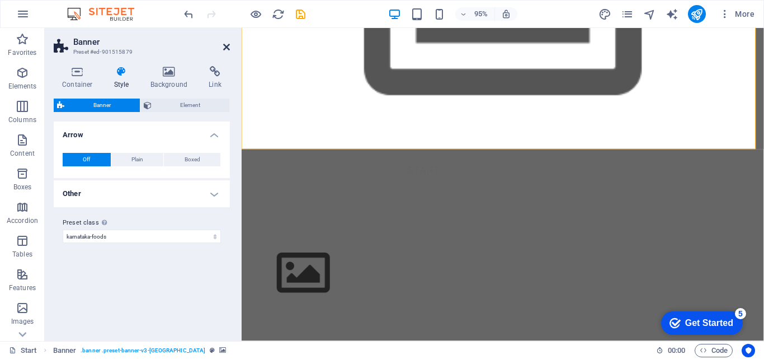
click at [223, 47] on icon at bounding box center [226, 47] width 7 height 9
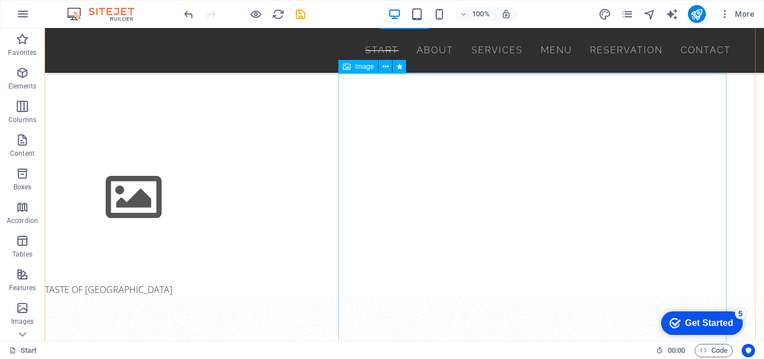
scroll to position [336, 0]
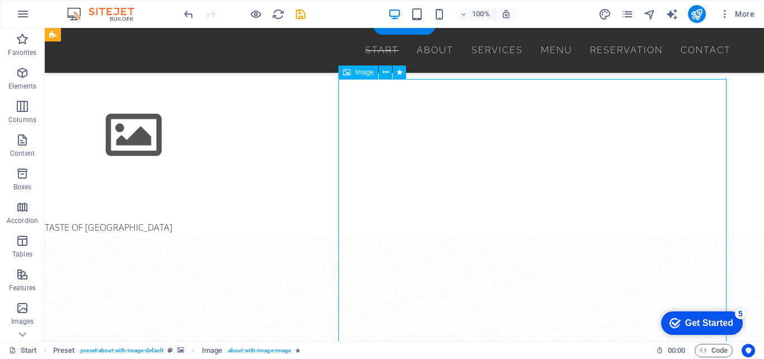
scroll to position [0, 0]
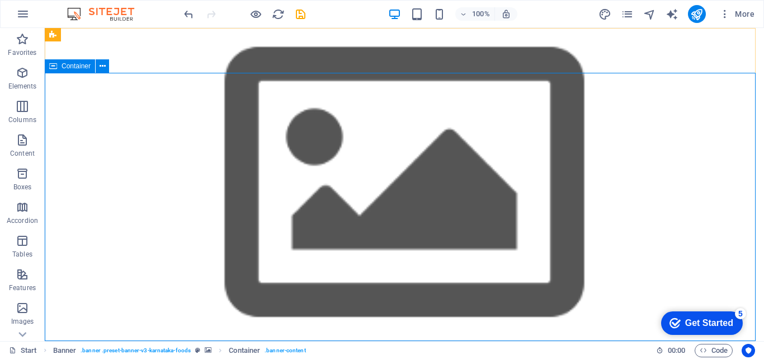
click at [51, 69] on icon at bounding box center [53, 65] width 8 height 13
click at [53, 65] on icon at bounding box center [53, 65] width 8 height 13
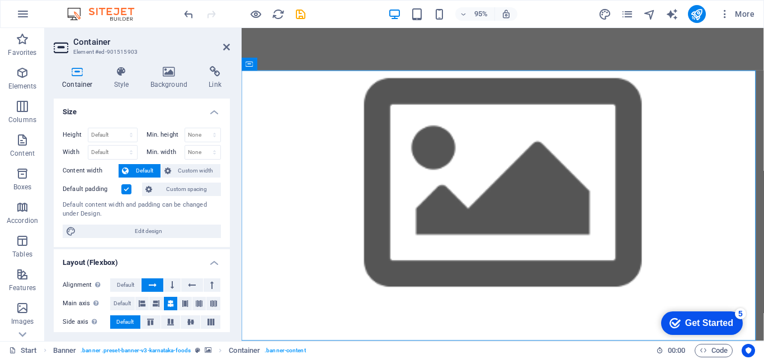
click at [222, 45] on h2 "Container" at bounding box center [151, 42] width 157 height 10
click at [227, 46] on icon at bounding box center [226, 47] width 7 height 9
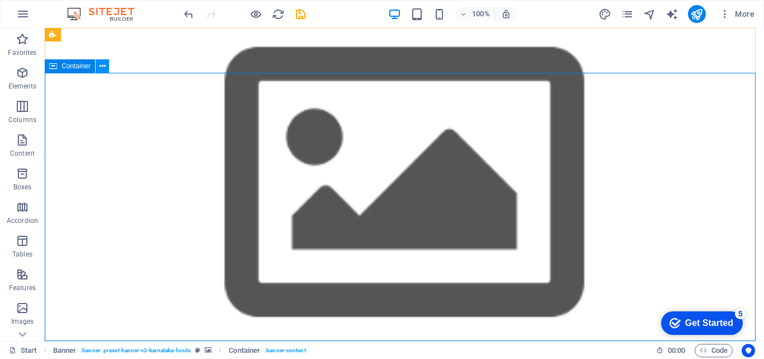
click at [101, 65] on icon at bounding box center [103, 66] width 6 height 12
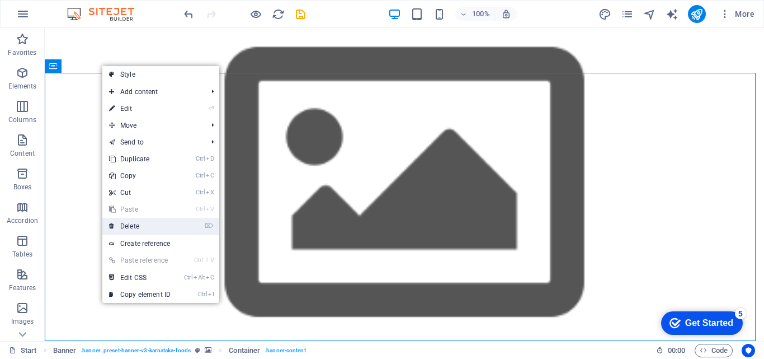
click at [159, 231] on link "⌦ Delete" at bounding box center [139, 226] width 75 height 17
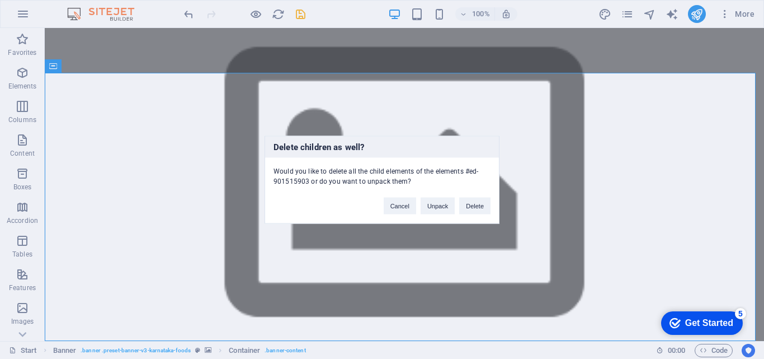
click at [30, 73] on div "Delete children as well? Would you like to delete all the child elements of the…" at bounding box center [382, 179] width 764 height 359
drag, startPoint x: 743, startPoint y: 73, endPoint x: 693, endPoint y: 267, distance: 200.0
click at [693, 267] on div "Delete children as well? Would you like to delete all the child elements of the…" at bounding box center [382, 179] width 764 height 359
click at [405, 203] on button "Cancel" at bounding box center [400, 205] width 32 height 17
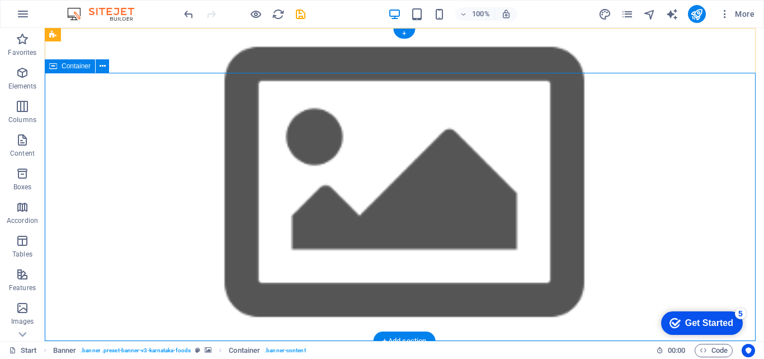
drag, startPoint x: 493, startPoint y: 72, endPoint x: 494, endPoint y: 258, distance: 185.7
drag, startPoint x: 369, startPoint y: 70, endPoint x: 333, endPoint y: 117, distance: 59.5
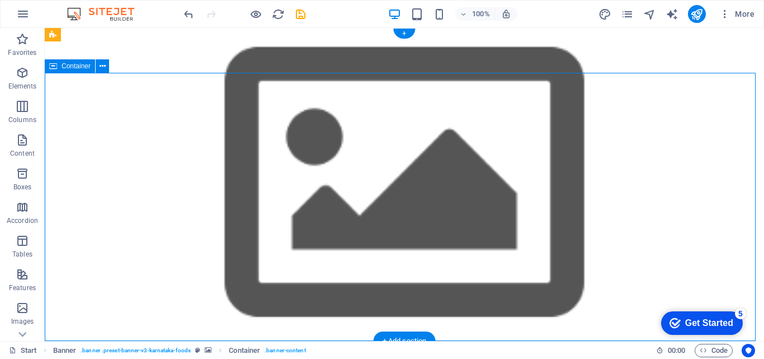
drag, startPoint x: 330, startPoint y: 111, endPoint x: 321, endPoint y: 79, distance: 33.7
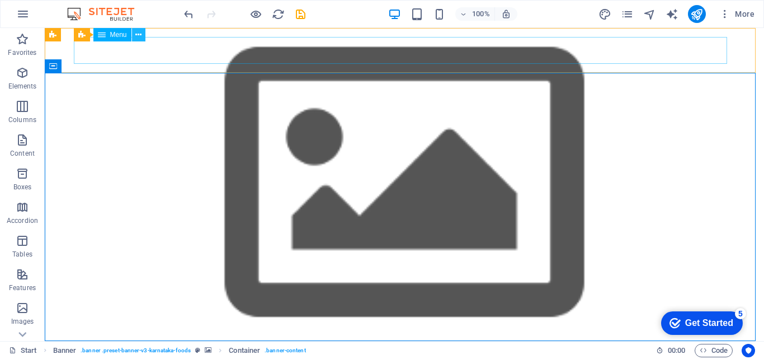
click at [143, 35] on button at bounding box center [138, 34] width 13 height 13
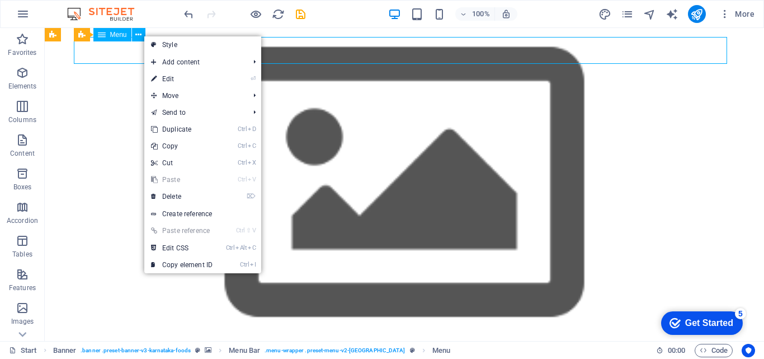
click at [97, 35] on div "Menu" at bounding box center [112, 34] width 38 height 13
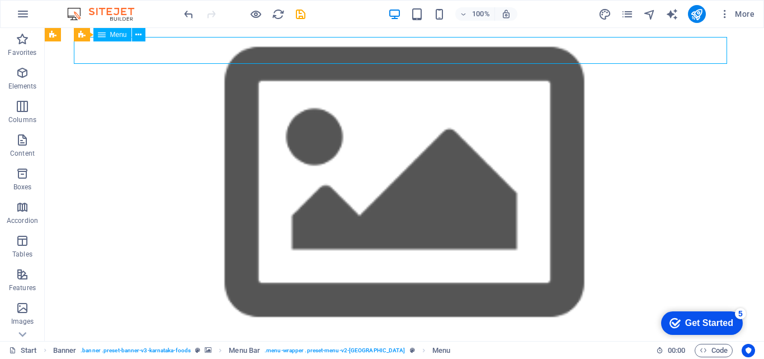
click at [105, 37] on icon at bounding box center [102, 34] width 8 height 13
click at [103, 36] on icon at bounding box center [102, 34] width 8 height 13
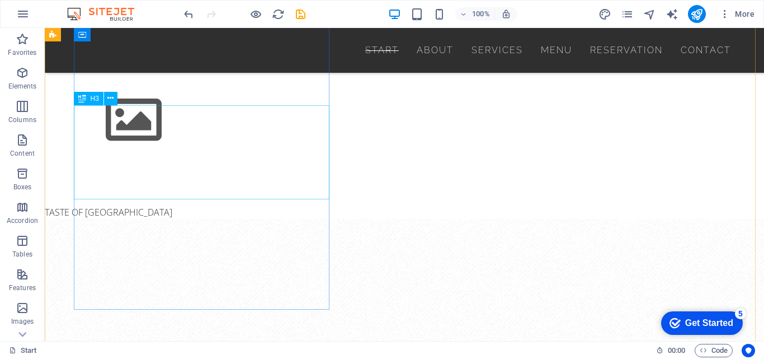
scroll to position [268, 0]
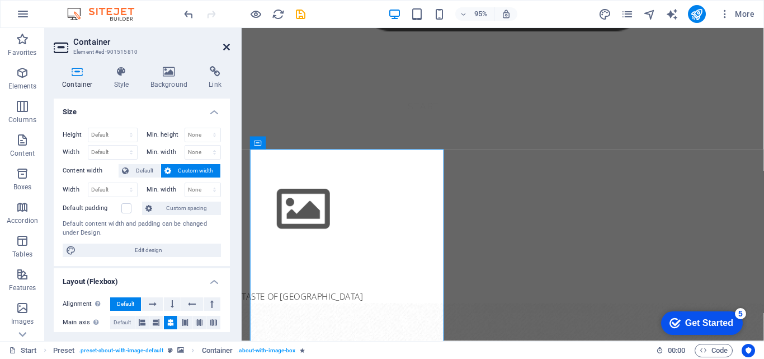
click at [224, 45] on icon at bounding box center [226, 47] width 7 height 9
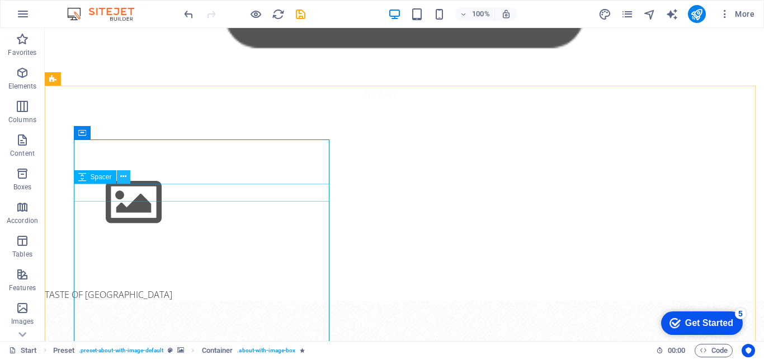
click at [124, 173] on icon at bounding box center [123, 177] width 6 height 12
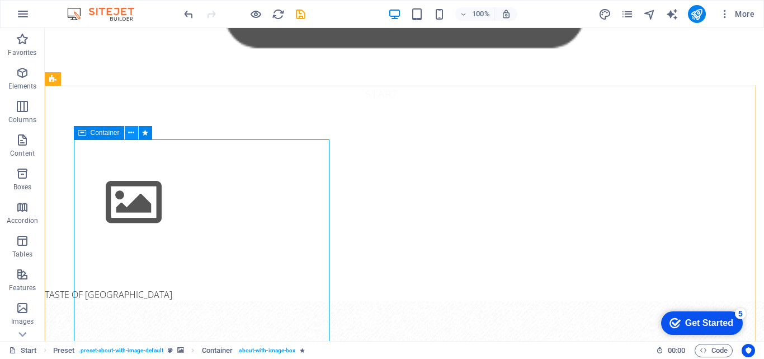
click at [130, 126] on button at bounding box center [131, 132] width 13 height 13
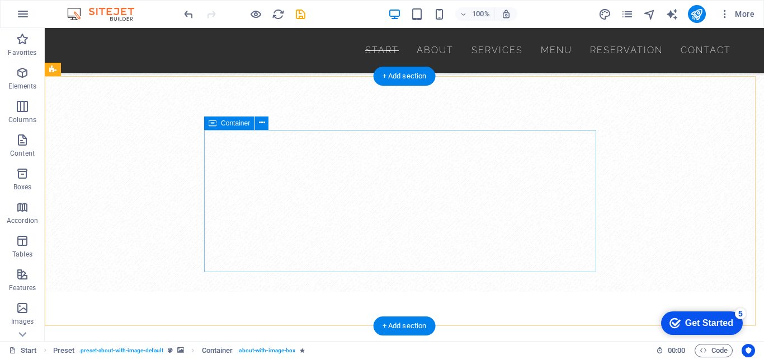
scroll to position [805, 0]
